Goal: Book appointment/travel/reservation

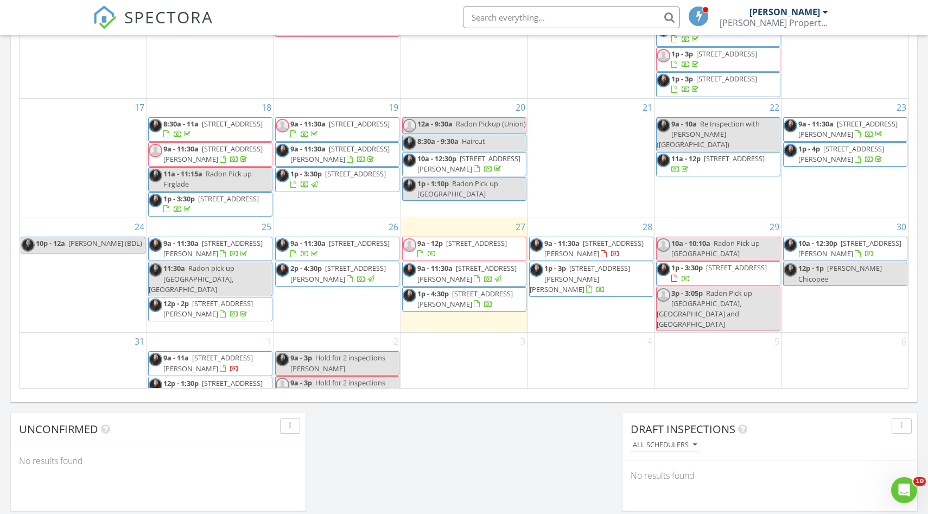
scroll to position [608, 0]
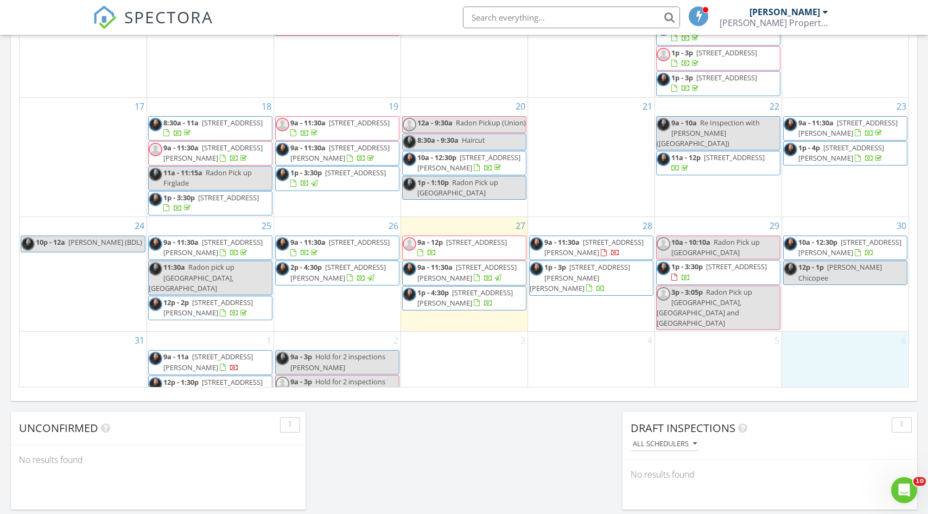
click at [807, 338] on div "6" at bounding box center [845, 371] width 127 height 80
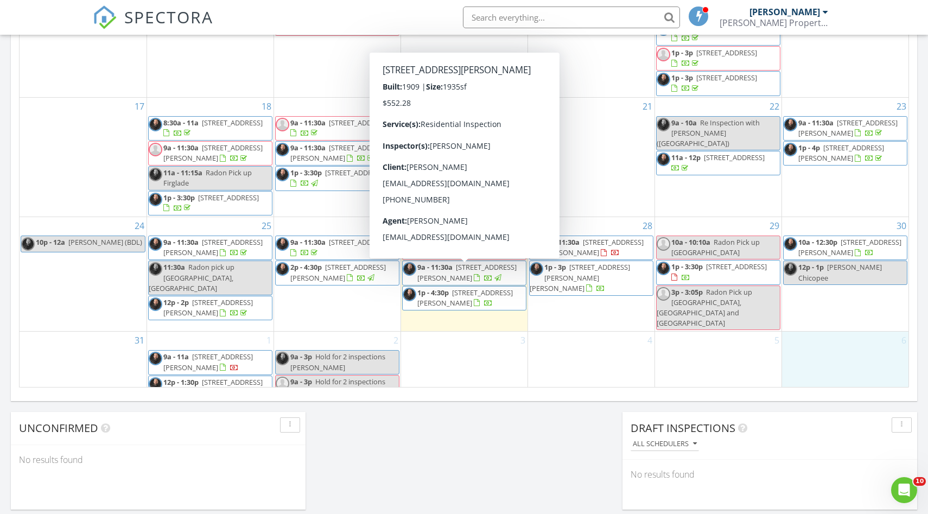
click at [454, 347] on div "3" at bounding box center [464, 371] width 126 height 80
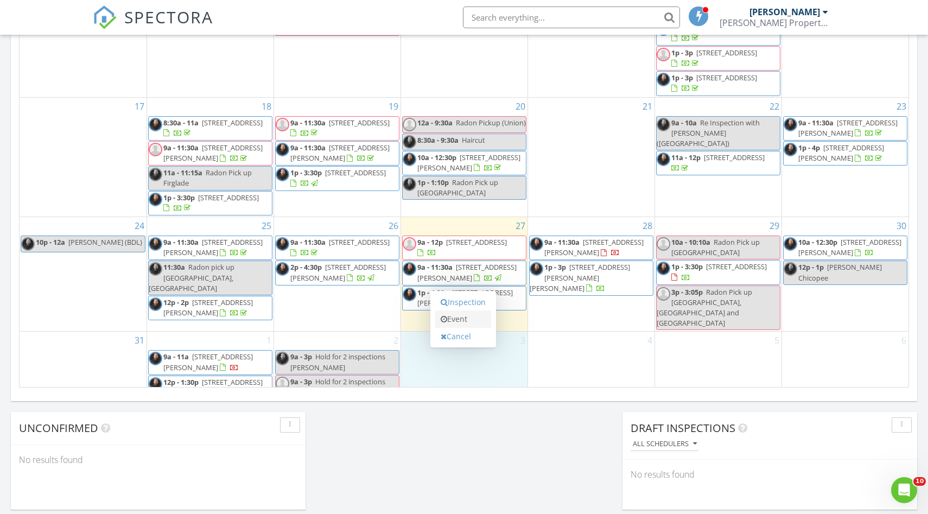
click at [452, 315] on link "Event" at bounding box center [463, 318] width 56 height 17
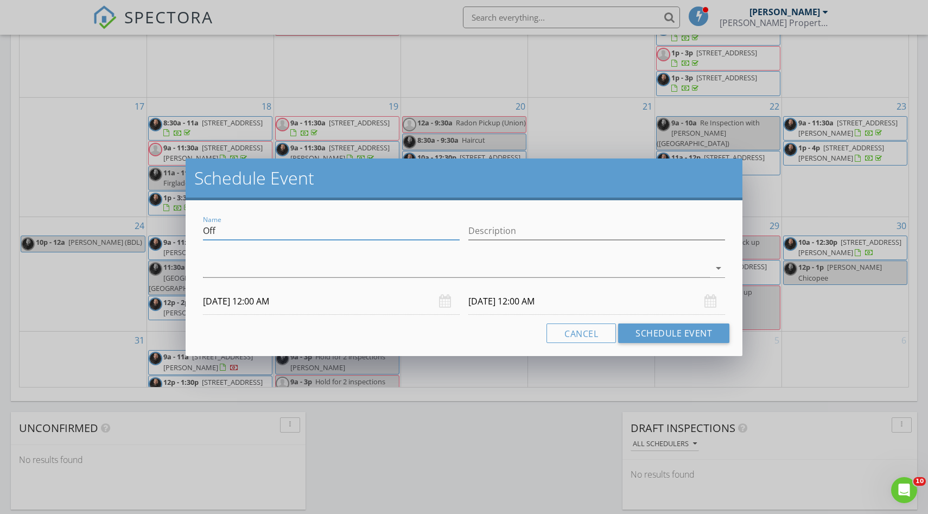
drag, startPoint x: 240, startPoint y: 233, endPoint x: 194, endPoint y: 231, distance: 46.2
click at [194, 231] on div "Name Off Description arrow_drop_down 09/03/2025 12:00 AM 09/04/2025 12:00 AM Ca…" at bounding box center [464, 278] width 557 height 156
type input "Hold for Jeanne Gleason (60 Orchard St Westfield)"
click at [437, 273] on div at bounding box center [456, 268] width 507 height 18
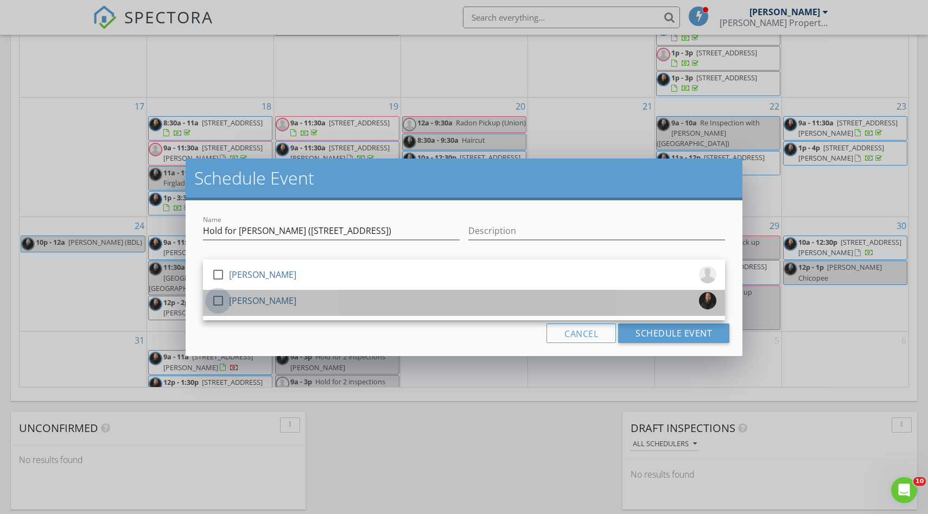
click at [217, 304] on div at bounding box center [218, 300] width 18 height 18
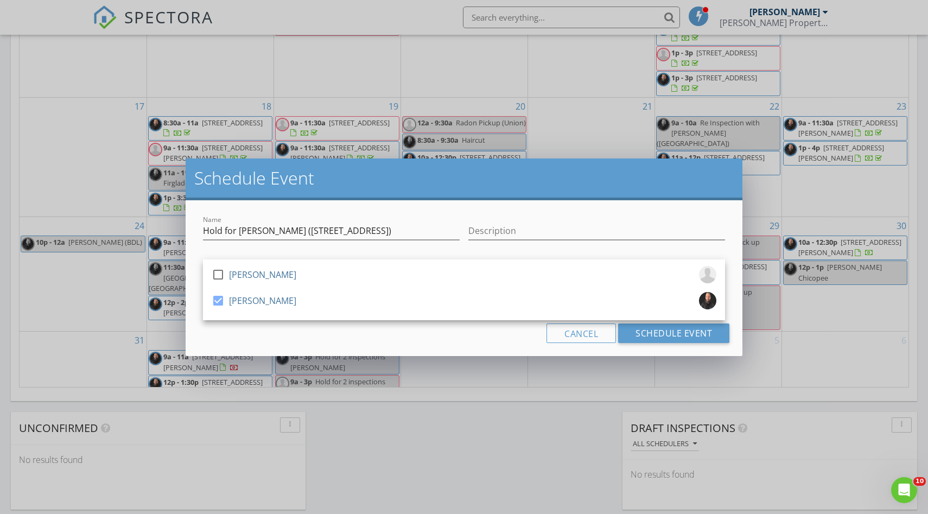
click at [404, 161] on div "Schedule Event" at bounding box center [464, 179] width 557 height 42
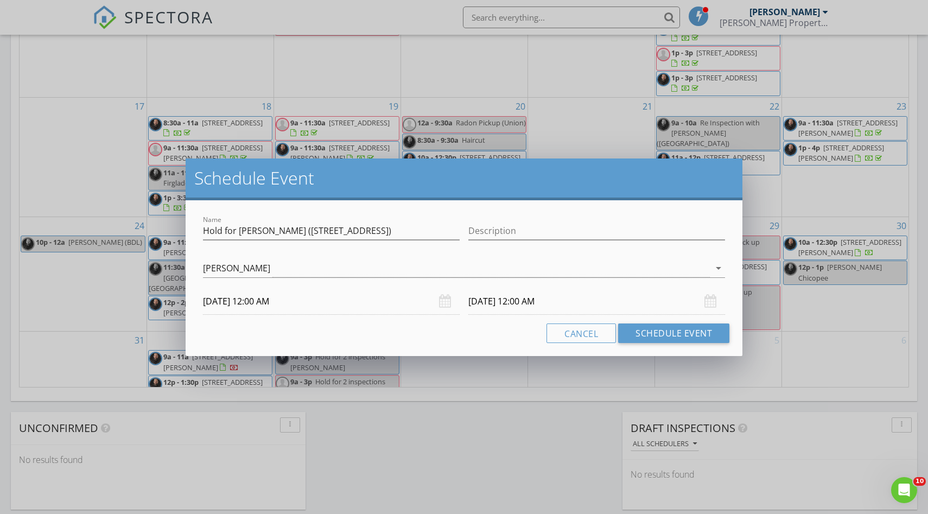
click at [295, 302] on input "09/03/2025 12:00 AM" at bounding box center [331, 301] width 257 height 27
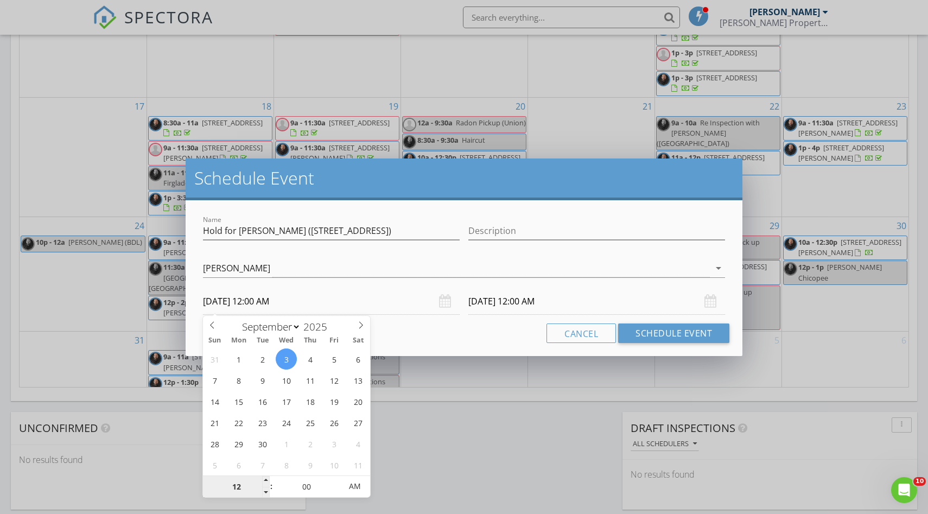
click at [233, 482] on input "12" at bounding box center [236, 487] width 67 height 22
type input "11"
type input "09/03/2025 11:00 PM"
click at [266, 490] on span at bounding box center [266, 492] width 8 height 11
type input "09/04/2025 11:00 PM"
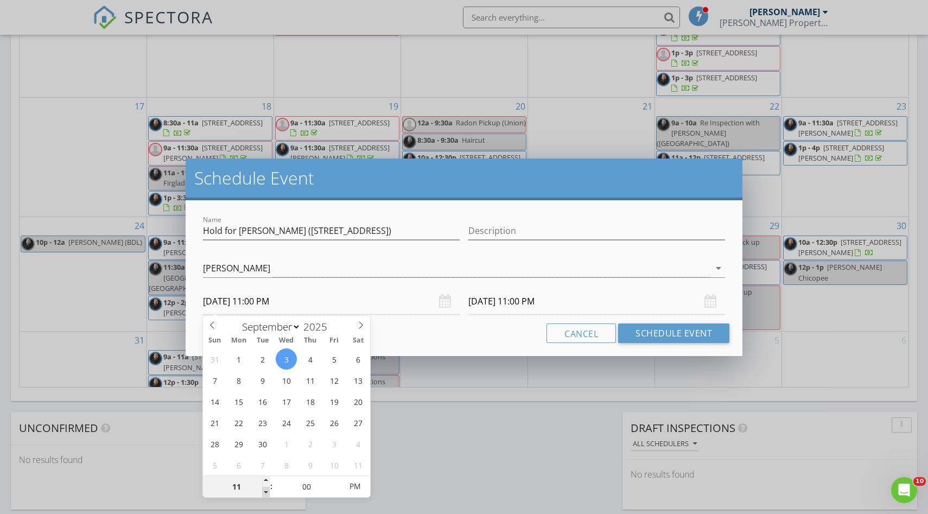
type input "10"
type input "09/03/2025 10:00 PM"
click at [266, 490] on span at bounding box center [266, 492] width 8 height 11
type input "09/04/2025 10:00 PM"
type input "09/03/2025 10:00 AM"
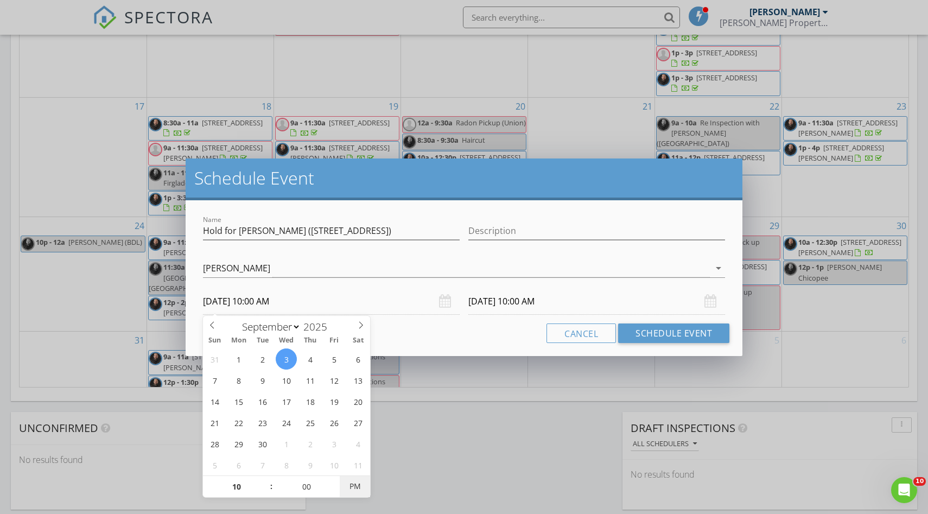
click at [354, 485] on span "PM" at bounding box center [355, 486] width 30 height 22
click at [559, 299] on input "09/04/2025 10:00 AM" at bounding box center [596, 301] width 257 height 27
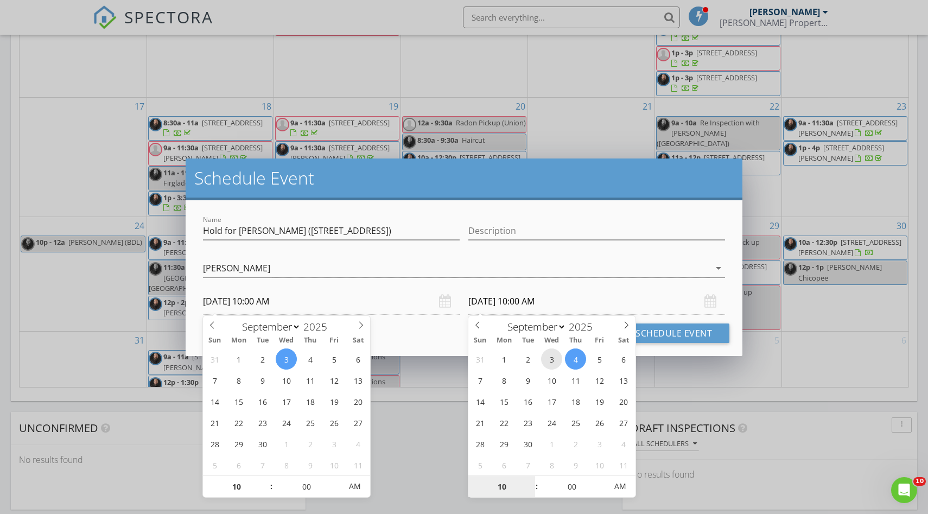
type input "09/03/2025 10:00 AM"
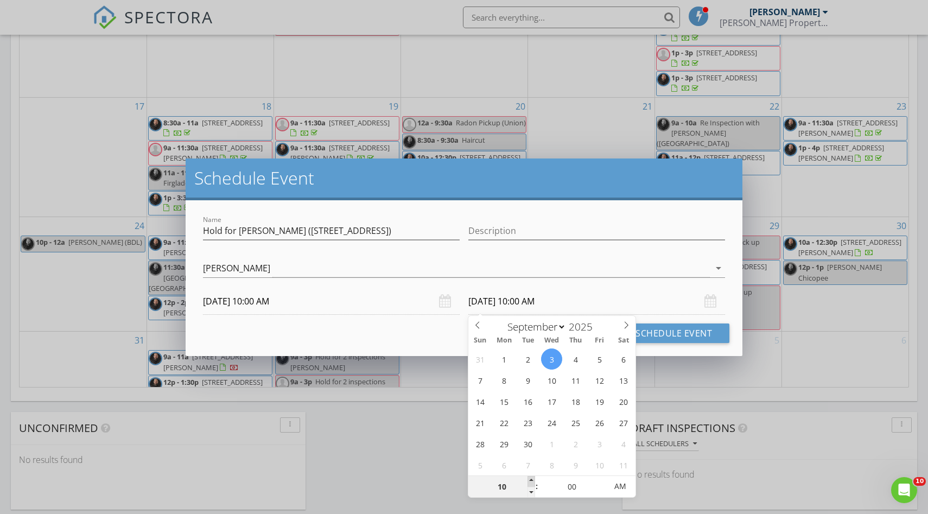
type input "11"
type input "09/03/2025 11:00 AM"
click at [531, 480] on span at bounding box center [531, 481] width 8 height 11
type input "12"
type input "09/03/2025 12:00 PM"
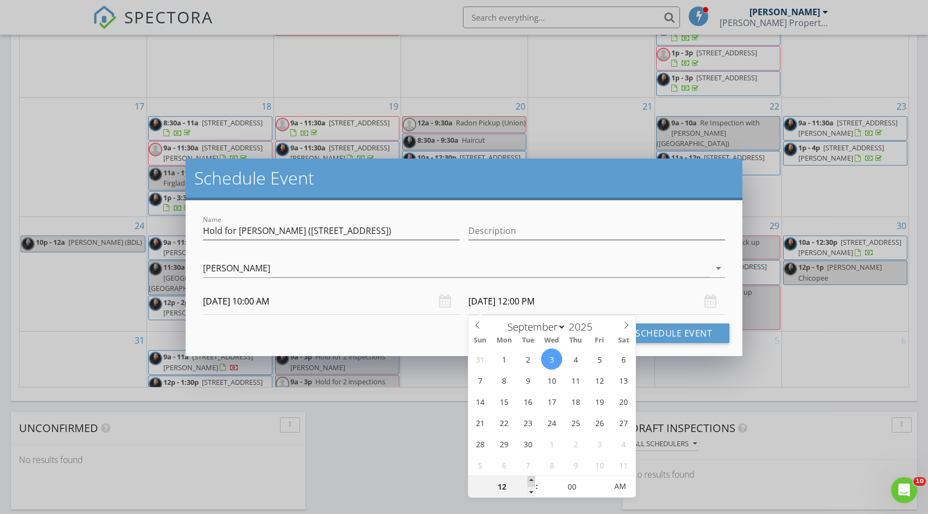
click at [531, 480] on span at bounding box center [531, 481] width 8 height 11
click at [670, 329] on button "Schedule Event" at bounding box center [673, 333] width 111 height 20
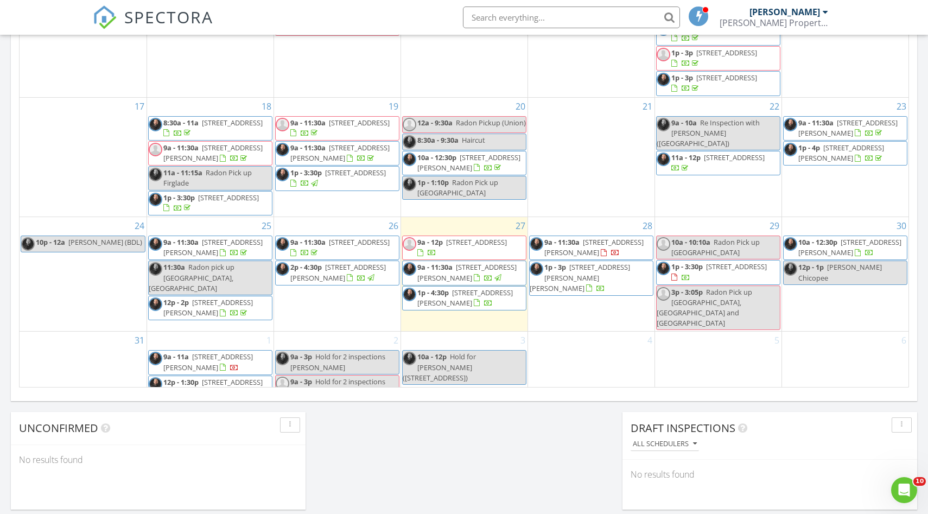
scroll to position [630, 0]
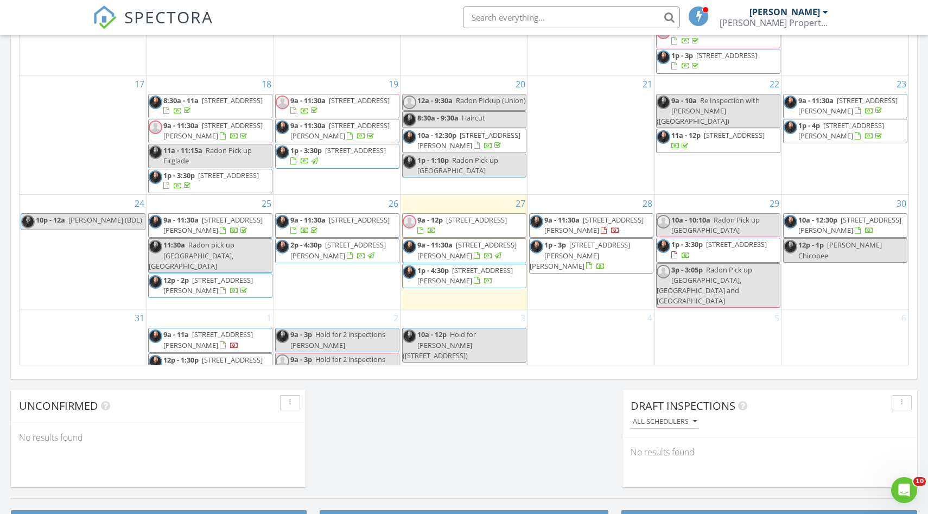
click at [482, 280] on span "1p - 4:30p 45 Neelans Rd, Enfield 06082" at bounding box center [464, 275] width 123 height 21
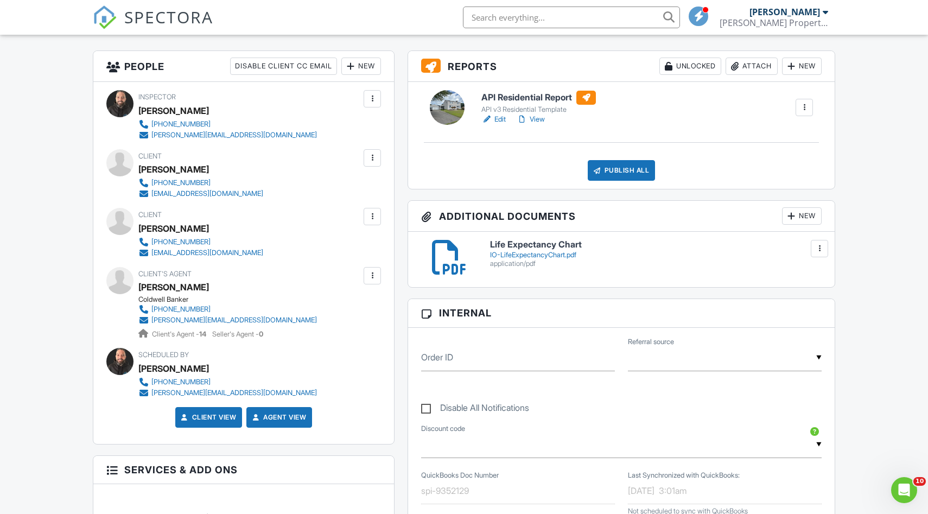
scroll to position [255, 0]
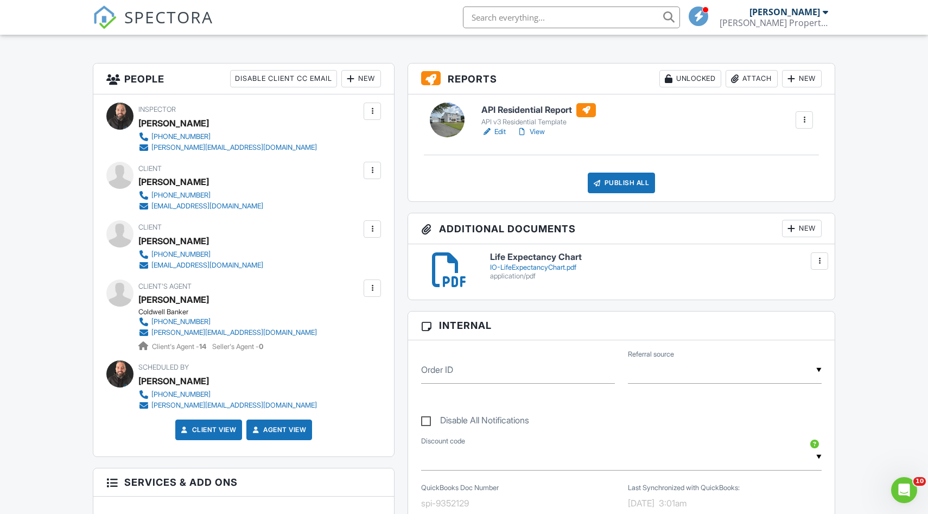
click at [497, 130] on link "Edit" at bounding box center [493, 131] width 24 height 11
